Goal: Book appointment/travel/reservation

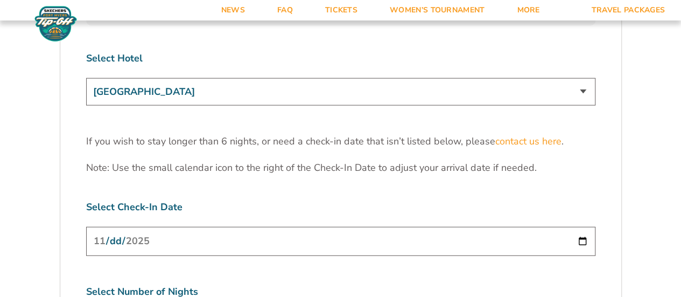
scroll to position [3285, 0]
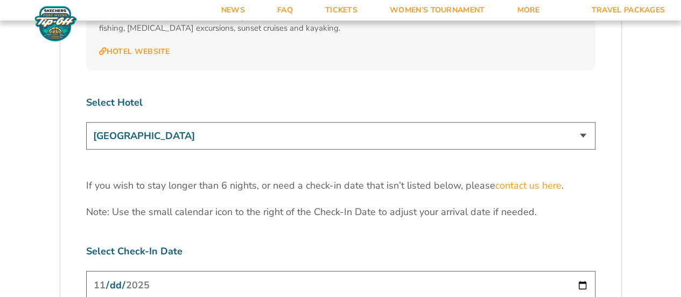
click at [218, 122] on div "[GEOGRAPHIC_DATA] [GEOGRAPHIC_DATA] [GEOGRAPHIC_DATA], Autograph Collection" at bounding box center [340, 137] width 509 height 31
click at [219, 122] on select "[GEOGRAPHIC_DATA] [GEOGRAPHIC_DATA] [GEOGRAPHIC_DATA], Autograph Collection" at bounding box center [340, 135] width 509 height 27
select select "17487"
click at [86, 122] on select "[GEOGRAPHIC_DATA] [GEOGRAPHIC_DATA] [GEOGRAPHIC_DATA], Autograph Collection" at bounding box center [340, 135] width 509 height 27
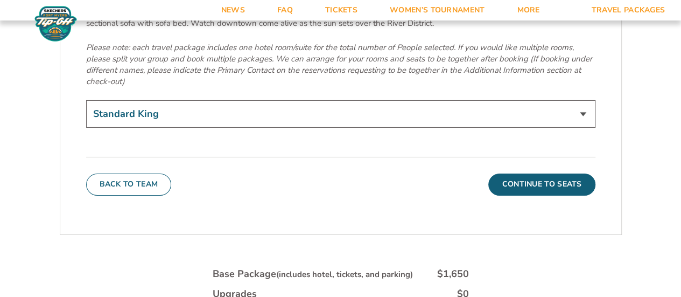
scroll to position [3824, 0]
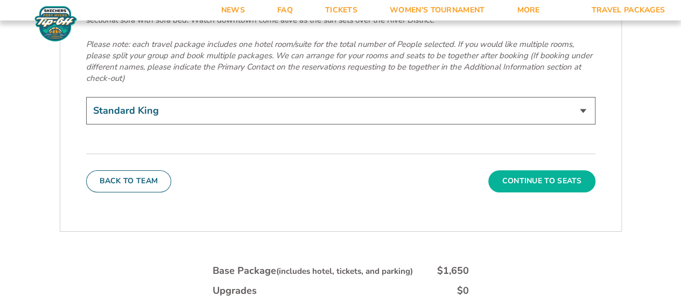
click at [579, 170] on button "Continue To Seats" at bounding box center [541, 181] width 107 height 22
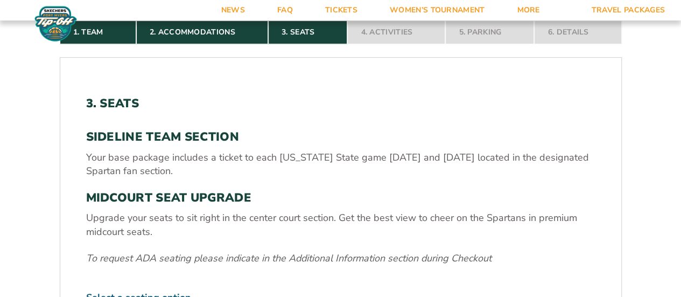
scroll to position [302, 0]
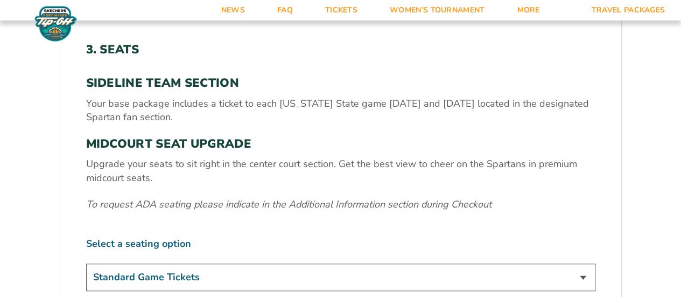
drag, startPoint x: 227, startPoint y: 106, endPoint x: 308, endPoint y: 113, distance: 80.6
click at [330, 113] on p "Your base package includes a ticket to each [US_STATE] State game [DATE] and [D…" at bounding box center [340, 110] width 509 height 27
click at [307, 113] on p "Your base package includes a ticket to each [US_STATE] State game [DATE] and [D…" at bounding box center [340, 110] width 509 height 27
drag, startPoint x: 167, startPoint y: 96, endPoint x: 271, endPoint y: 111, distance: 105.1
click at [271, 111] on p "Your base package includes a ticket to each [US_STATE] State game [DATE] and [D…" at bounding box center [340, 110] width 509 height 27
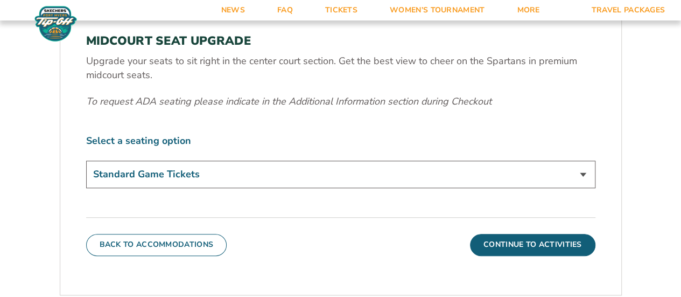
scroll to position [409, 0]
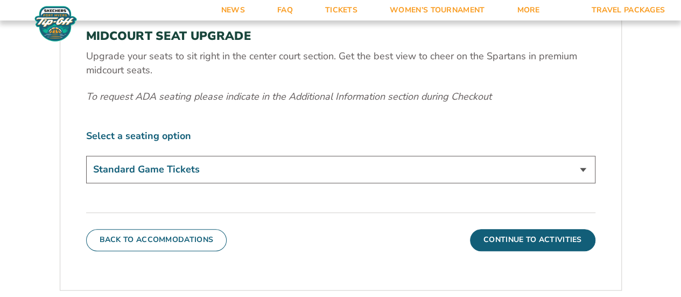
click at [202, 166] on select "Standard Game Tickets Midcourt Seat Upgrade (+$140 per person)" at bounding box center [340, 169] width 509 height 27
click at [204, 170] on select "Standard Game Tickets Midcourt Seat Upgrade (+$140 per person)" at bounding box center [340, 169] width 509 height 27
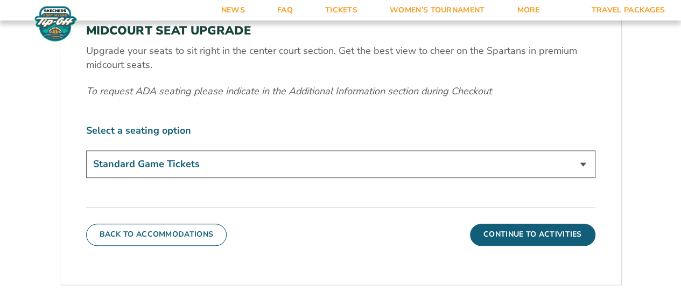
scroll to position [463, 0]
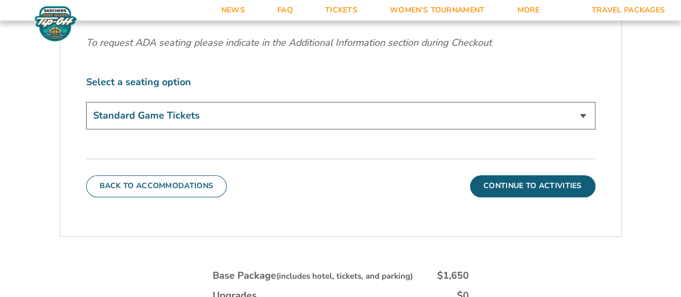
click at [497, 173] on div "Back To Accommodations Continue To Activities" at bounding box center [340, 177] width 509 height 38
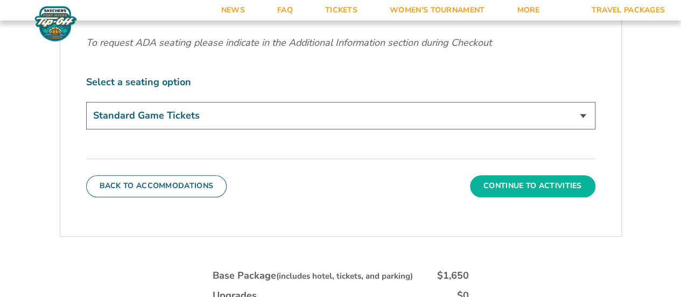
click at [498, 180] on button "Continue To Activities" at bounding box center [532, 186] width 125 height 22
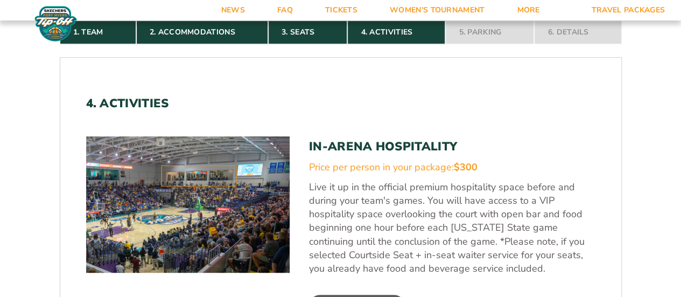
scroll to position [302, 0]
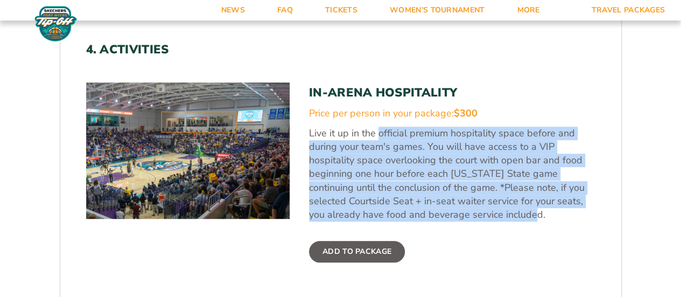
drag, startPoint x: 378, startPoint y: 137, endPoint x: 531, endPoint y: 208, distance: 168.7
click at [531, 208] on p "Live it up in the official premium hospitality space before and during your tea…" at bounding box center [452, 174] width 287 height 95
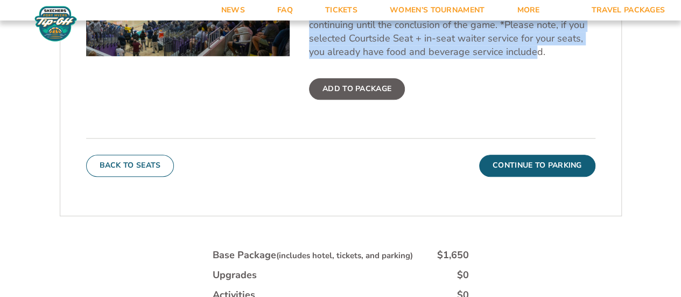
scroll to position [571, 0]
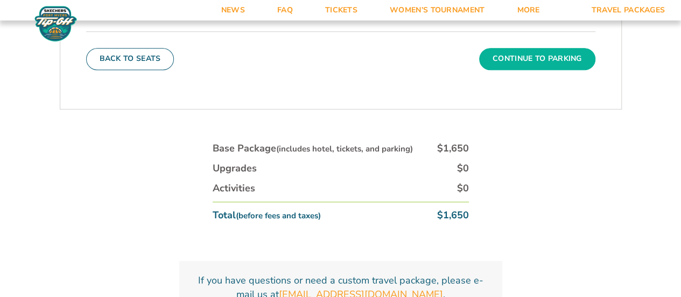
click at [511, 64] on button "Continue To Parking" at bounding box center [537, 59] width 116 height 22
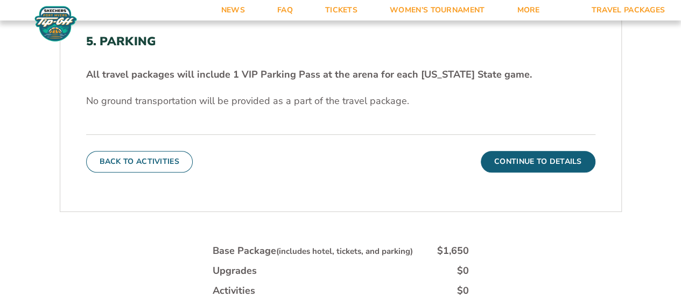
scroll to position [248, 0]
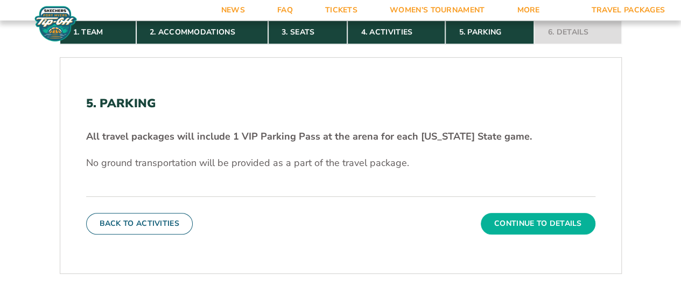
click at [534, 218] on button "Continue To Details" at bounding box center [538, 224] width 115 height 22
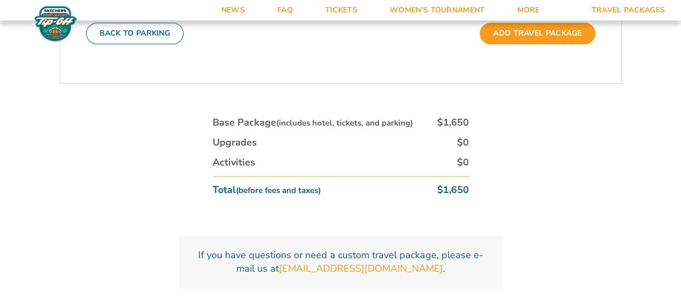
scroll to position [463, 0]
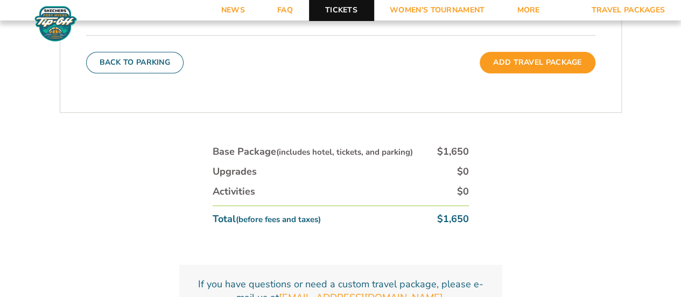
click at [337, 7] on link "Tickets" at bounding box center [341, 10] width 65 height 20
